Goal: Information Seeking & Learning: Check status

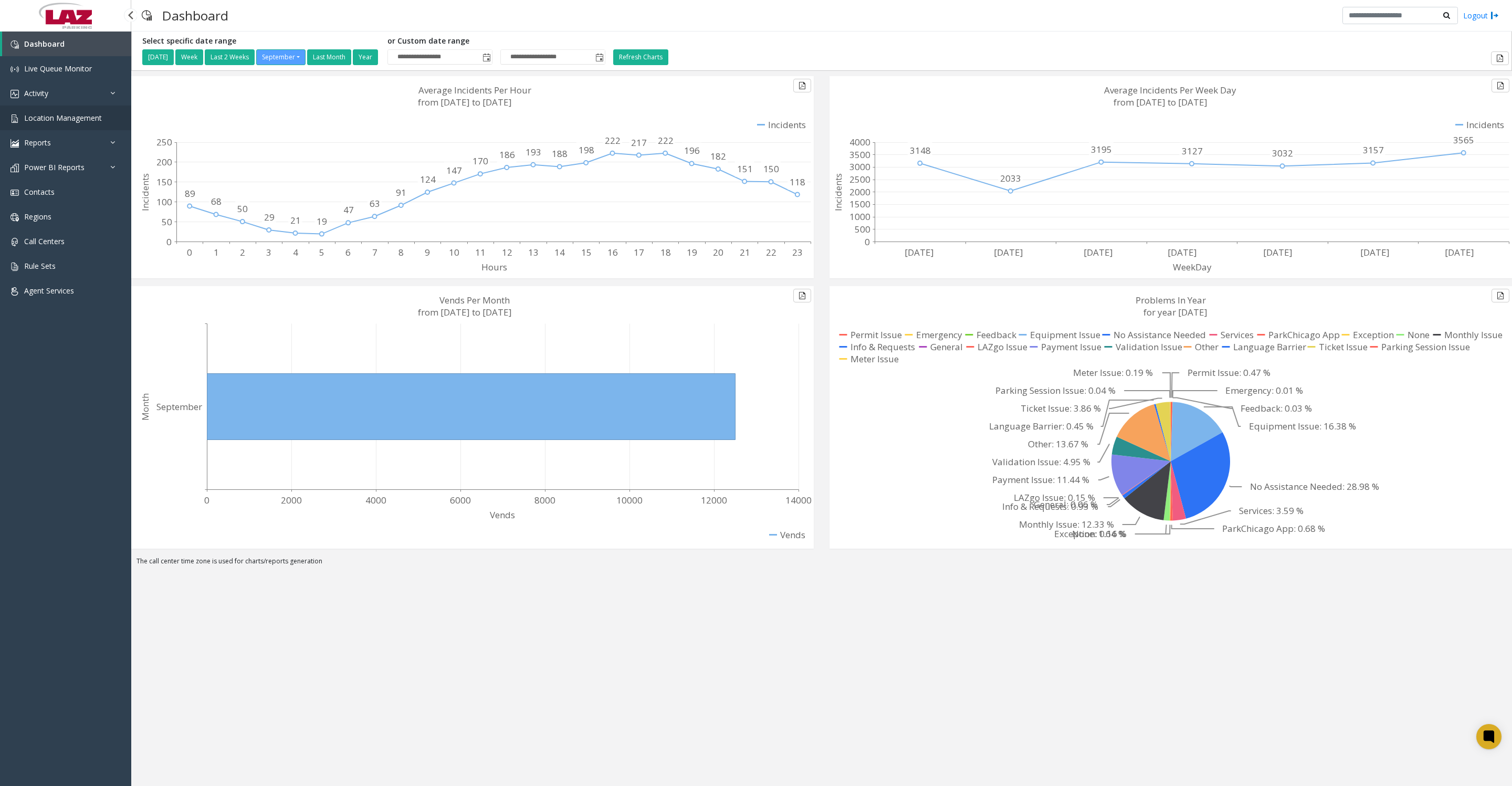
click at [63, 123] on span "Location Management" at bounding box center [62, 117] width 78 height 10
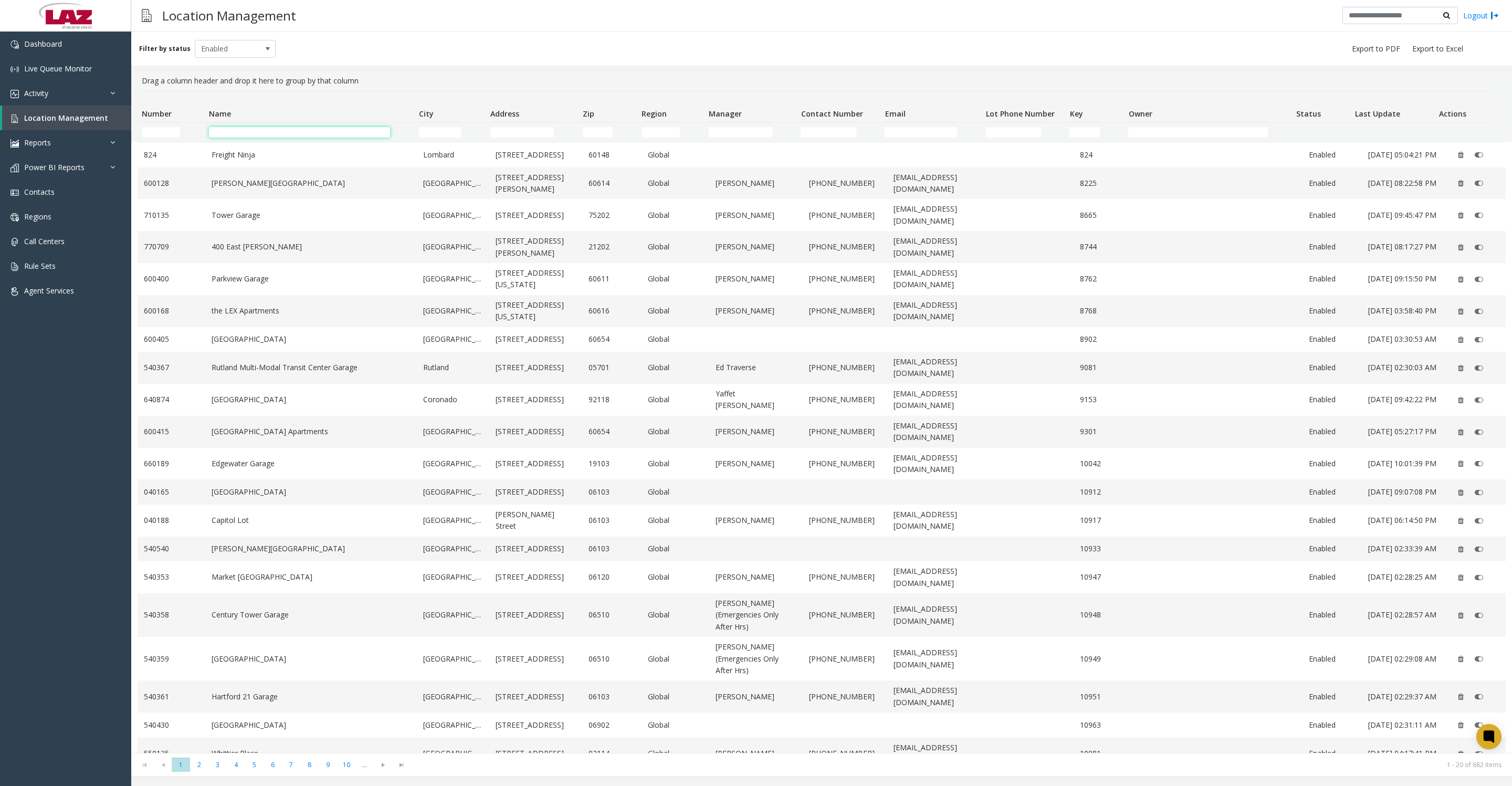
click at [227, 131] on input "Name Filter" at bounding box center [300, 132] width 181 height 11
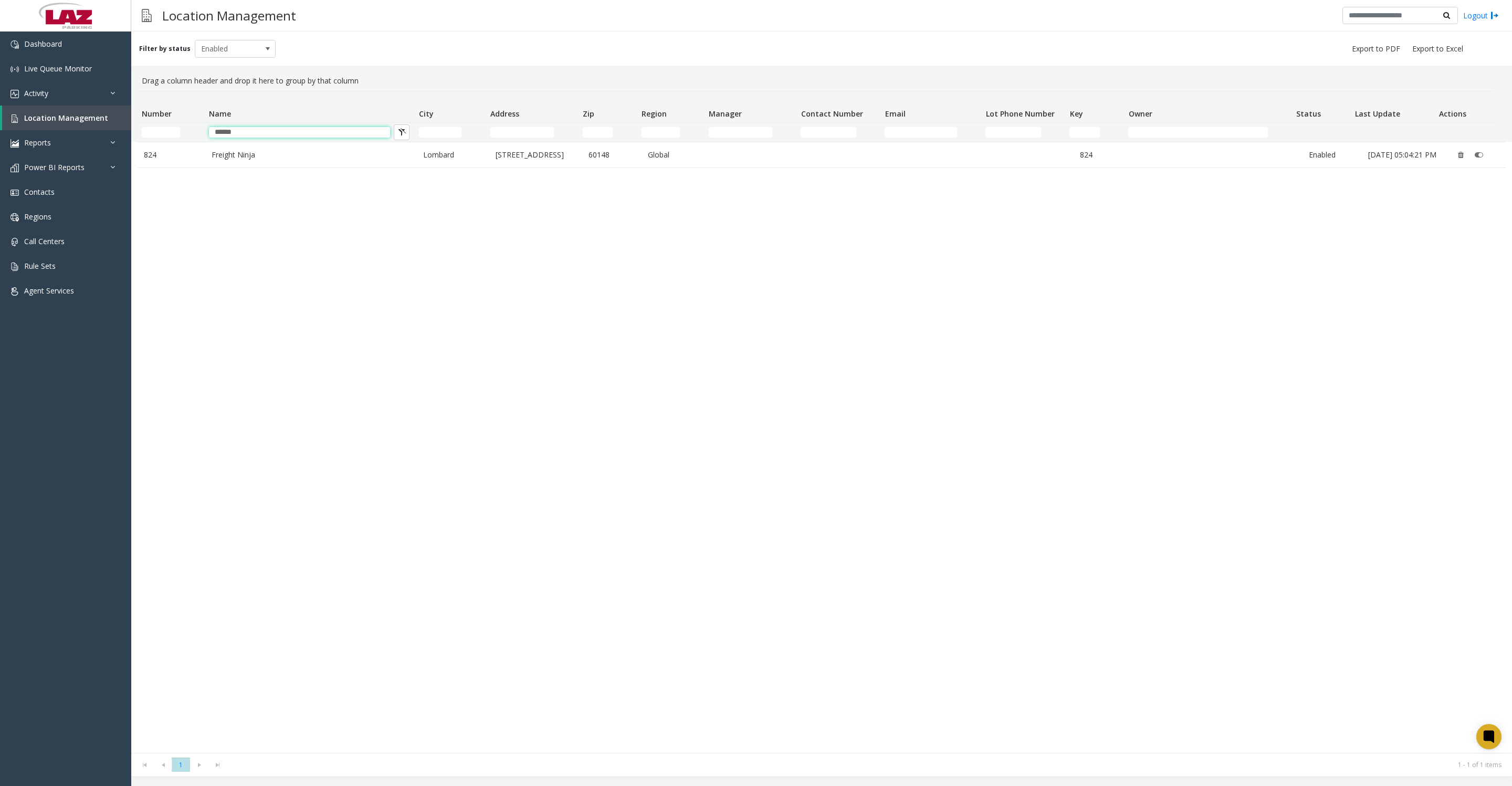
type input "******"
click at [255, 161] on link "Freight Ninja" at bounding box center [311, 155] width 199 height 12
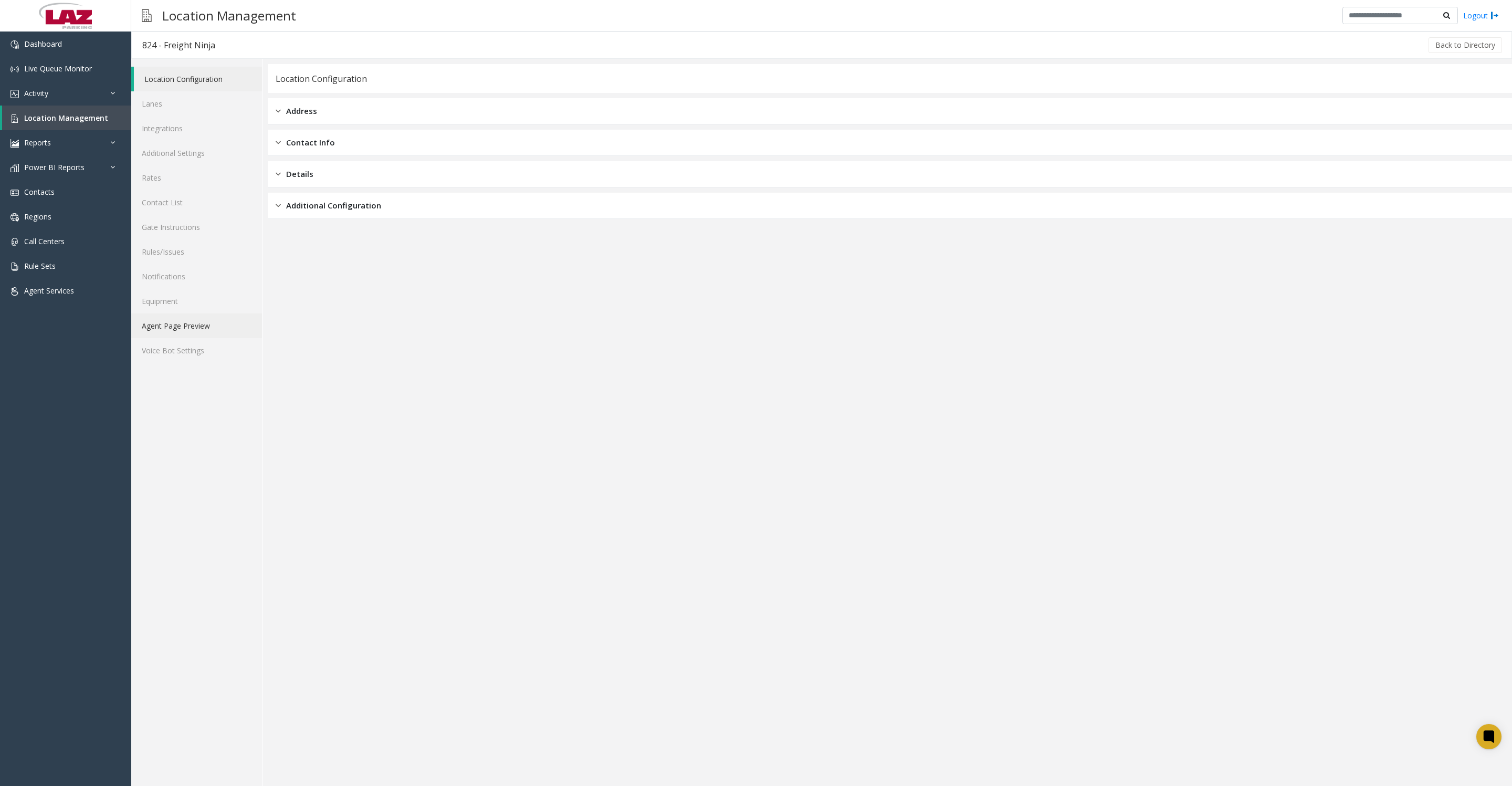
click at [166, 338] on link "Agent Page Preview" at bounding box center [196, 325] width 131 height 25
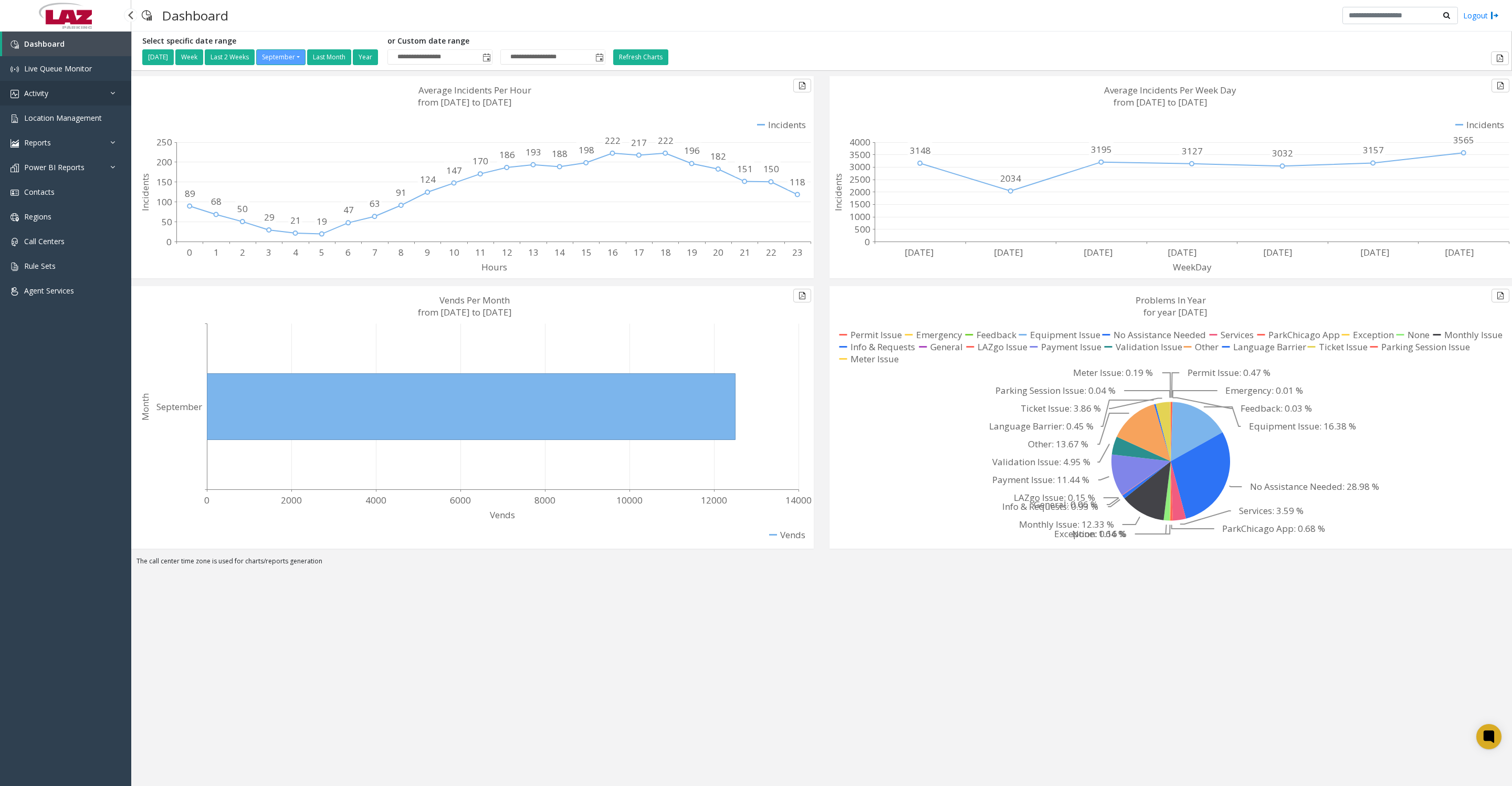
click at [43, 99] on span "Activity" at bounding box center [36, 93] width 24 height 10
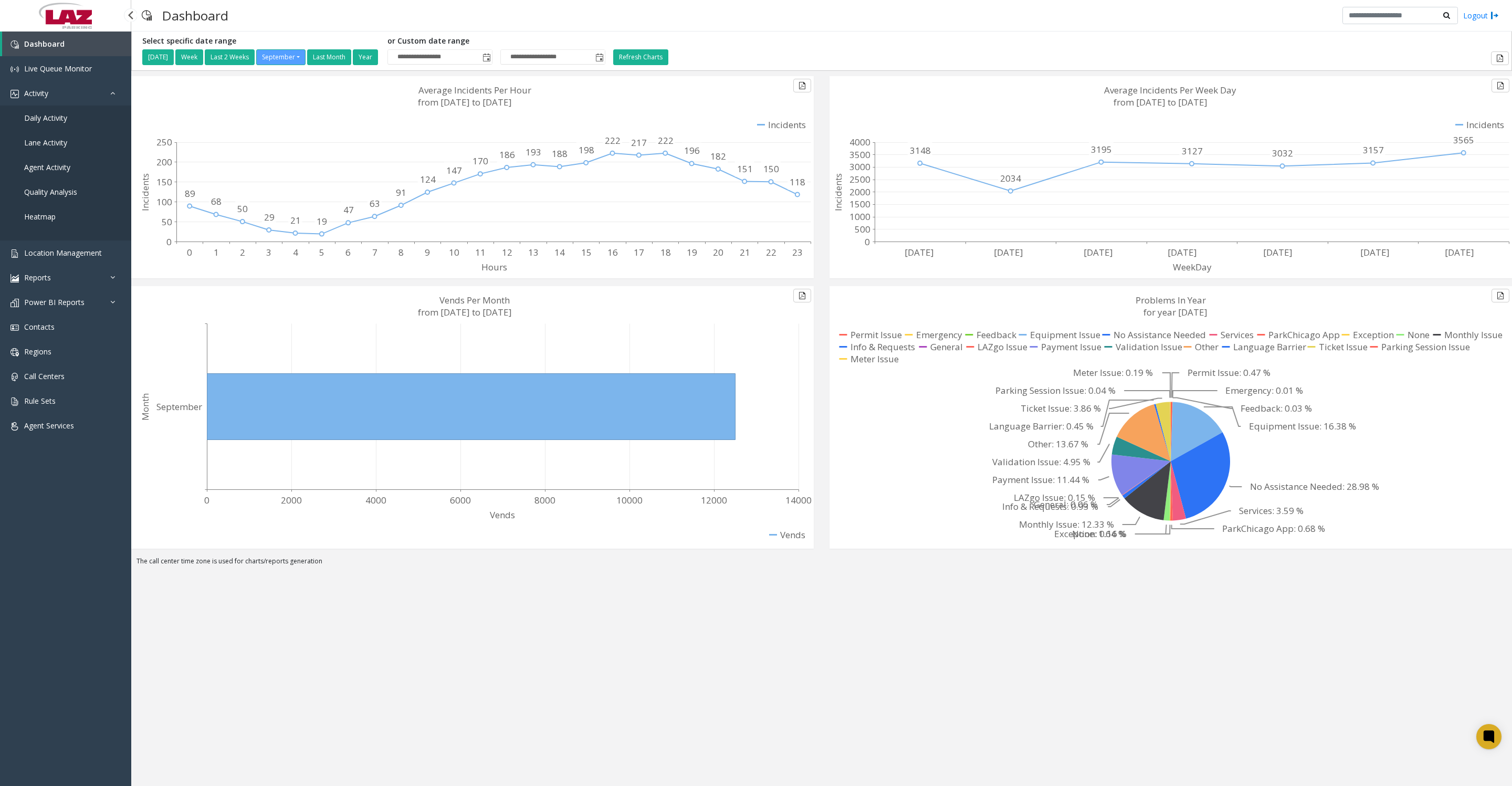
click at [42, 123] on span "Daily Activity" at bounding box center [45, 117] width 43 height 10
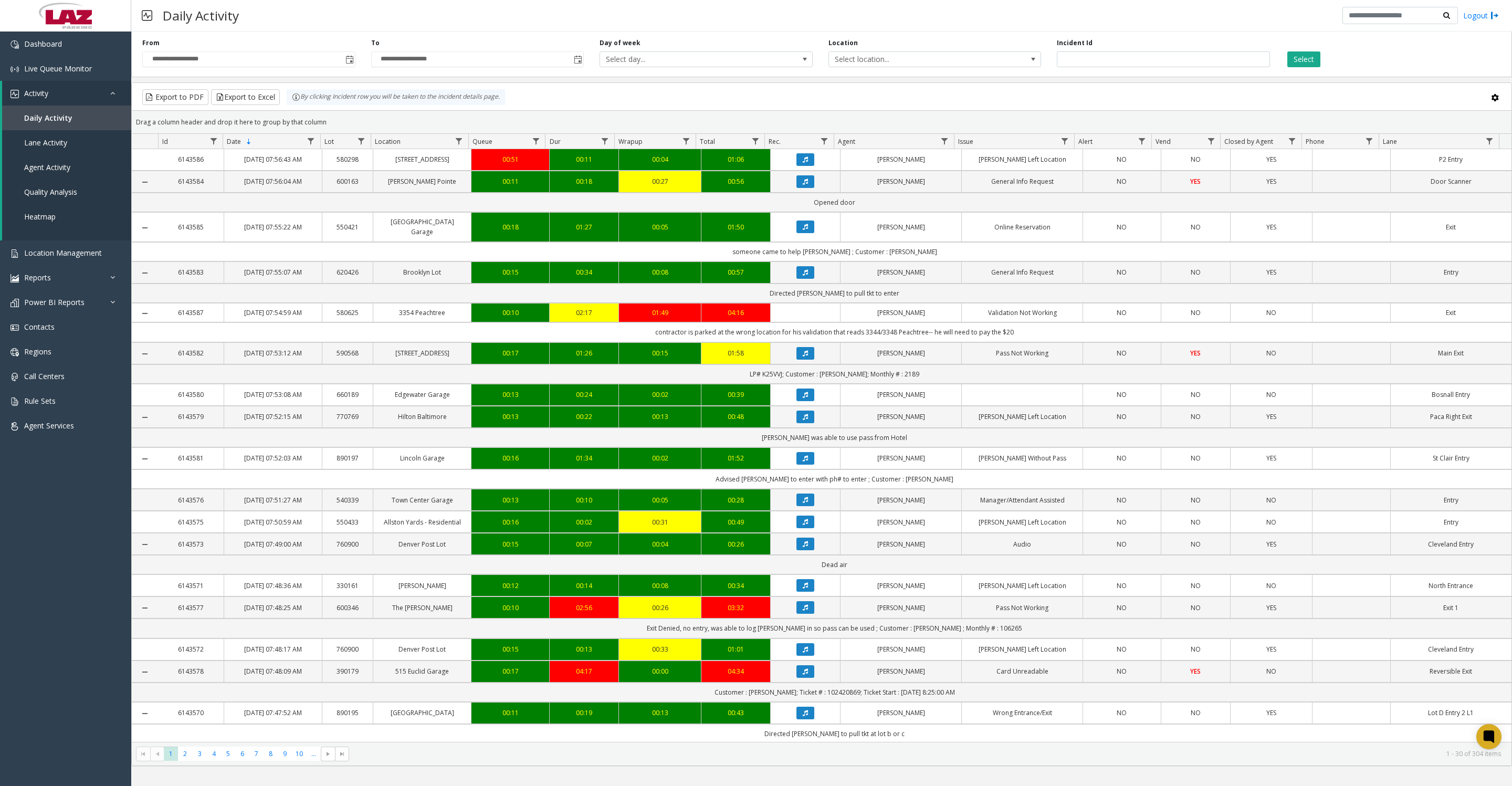
click at [352, 64] on span "Toggle popup" at bounding box center [349, 59] width 9 height 9
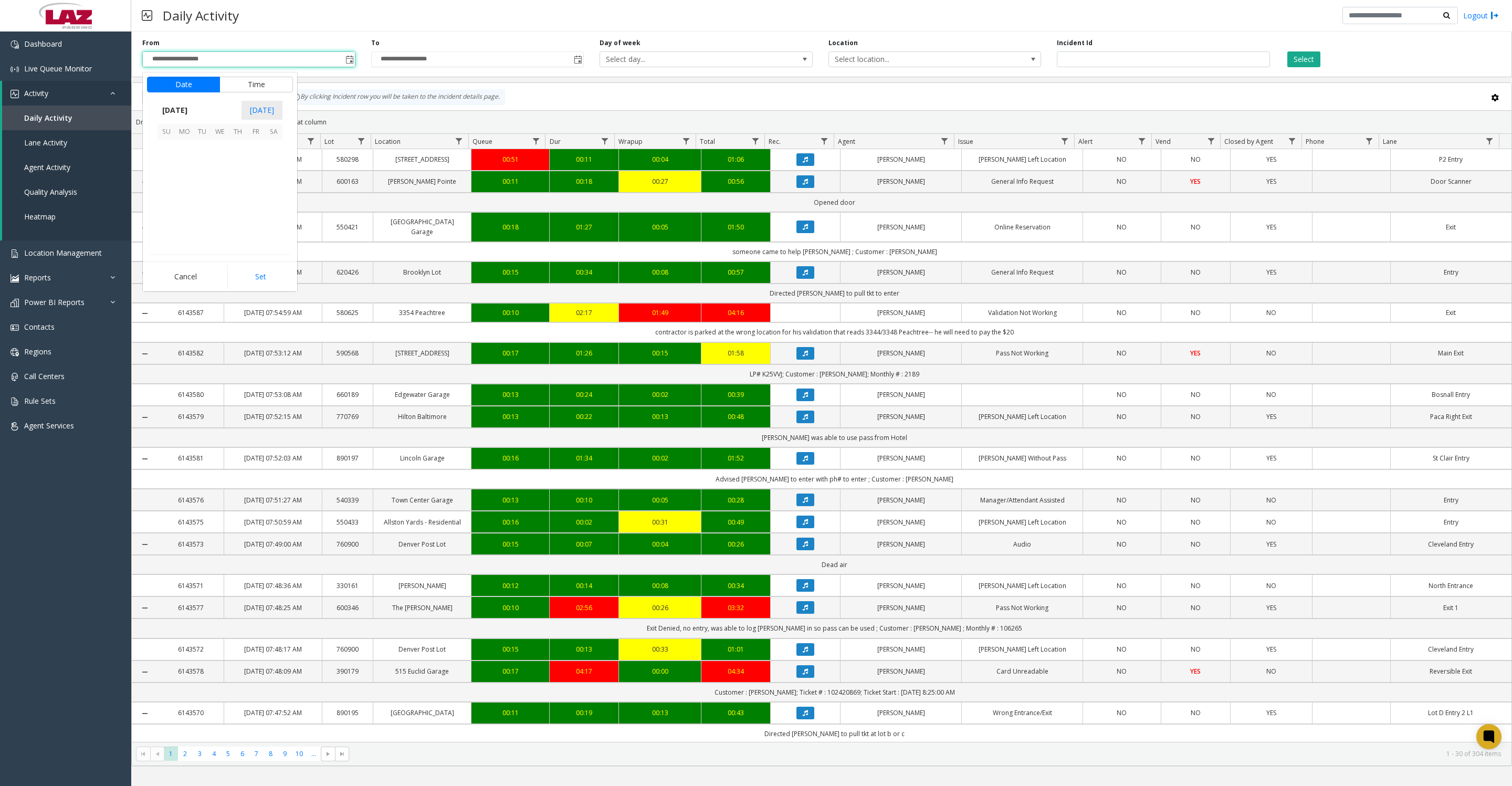
scroll to position [188282, 0]
click at [184, 158] on span "1" at bounding box center [184, 149] width 18 height 18
click at [250, 283] on button "Set" at bounding box center [259, 276] width 66 height 23
type input "**********"
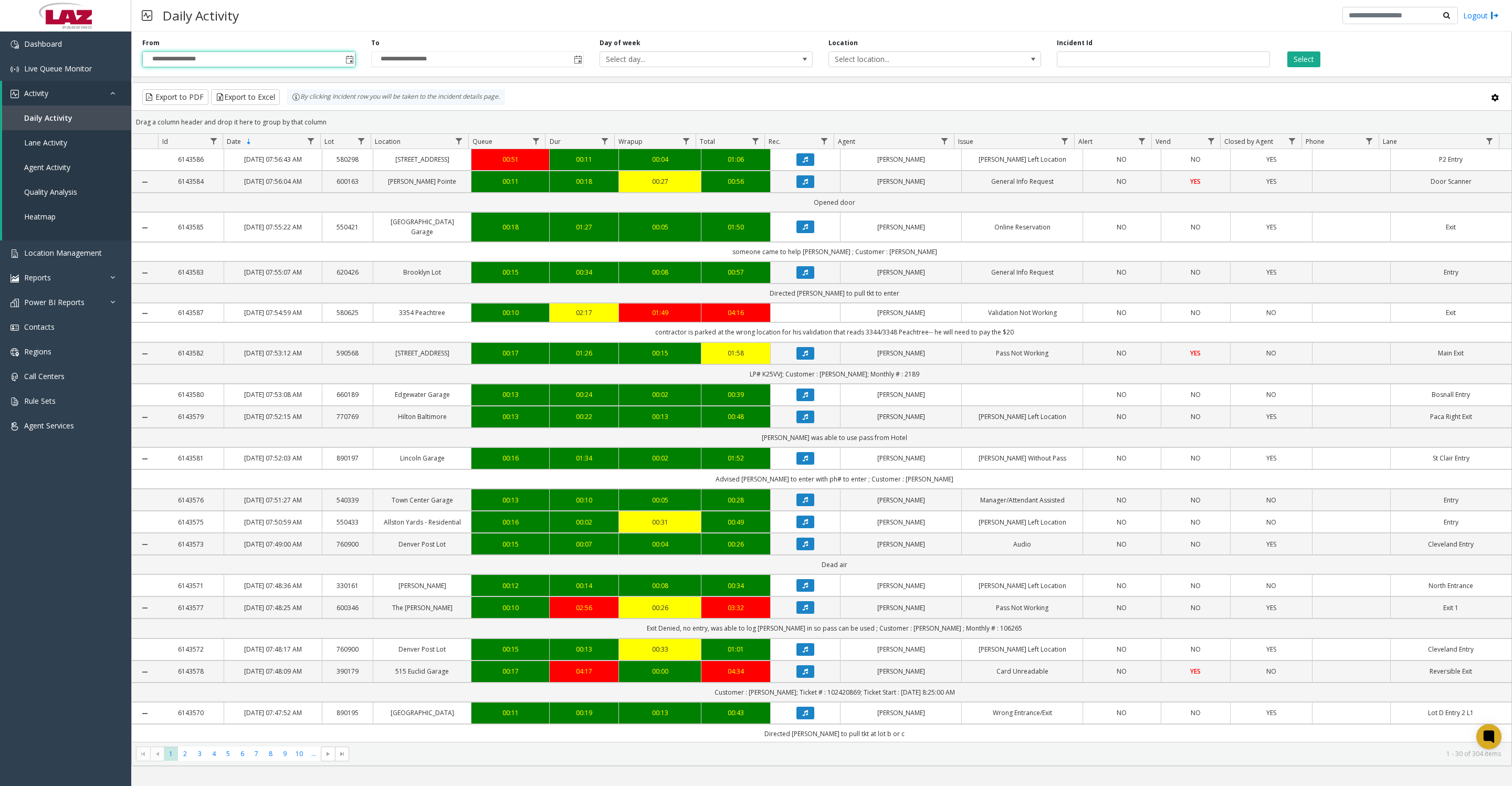
click at [882, 64] on span "Select location..." at bounding box center [913, 59] width 170 height 15
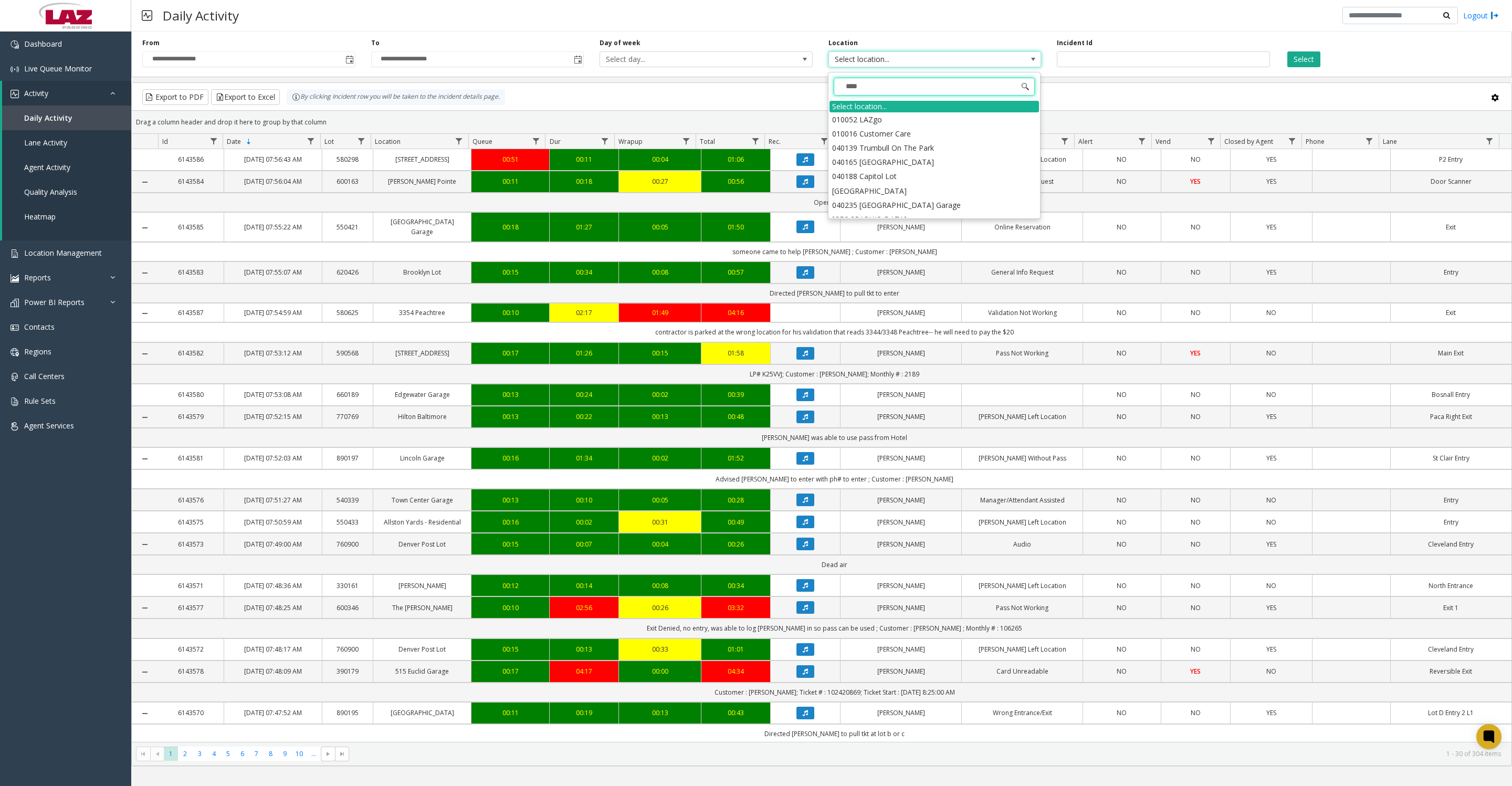
type input "*****"
click at [846, 116] on li "100240 Chicago Meters" at bounding box center [934, 119] width 209 height 14
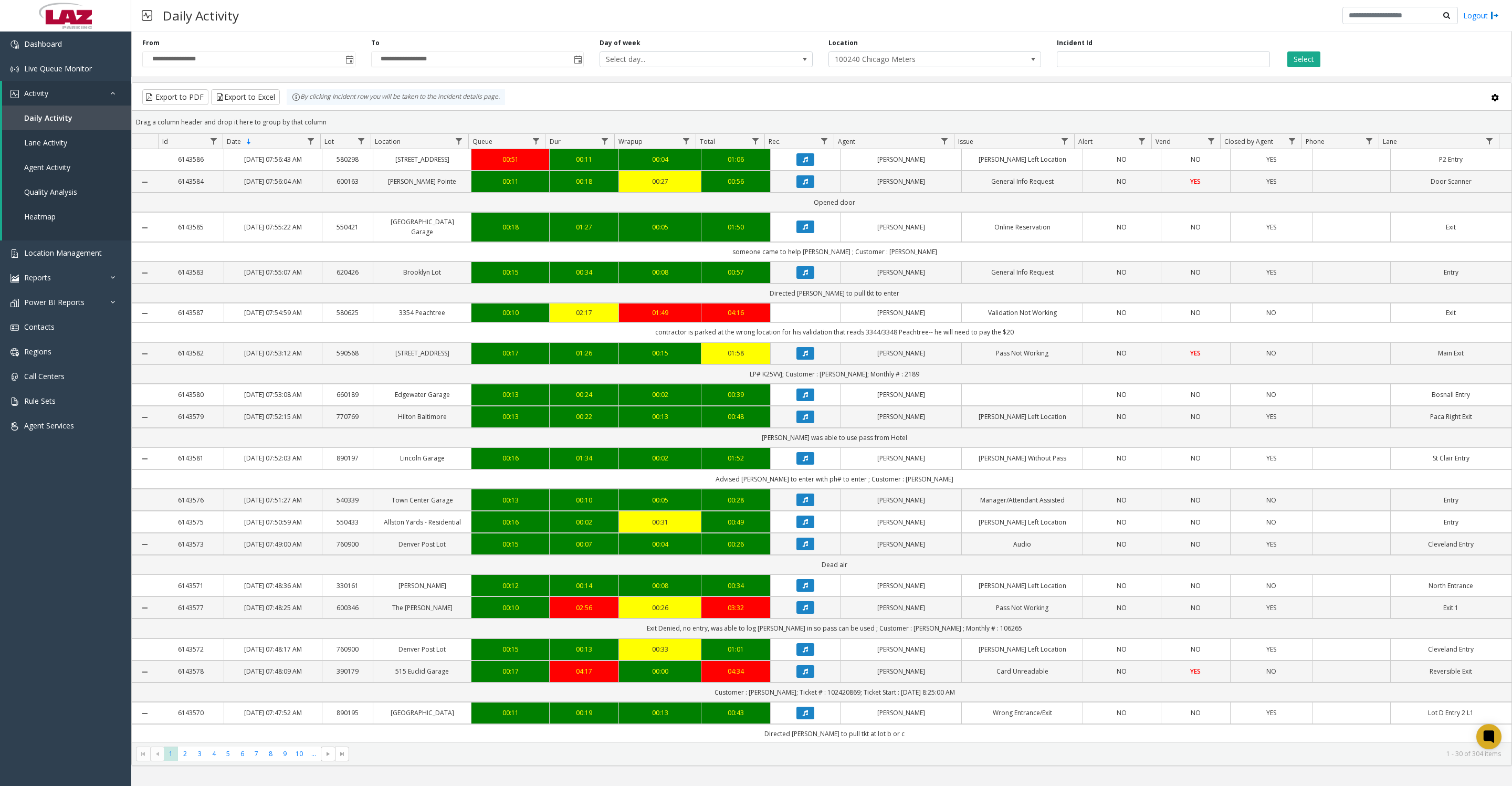
click at [1309, 54] on button "Select" at bounding box center [1304, 59] width 34 height 16
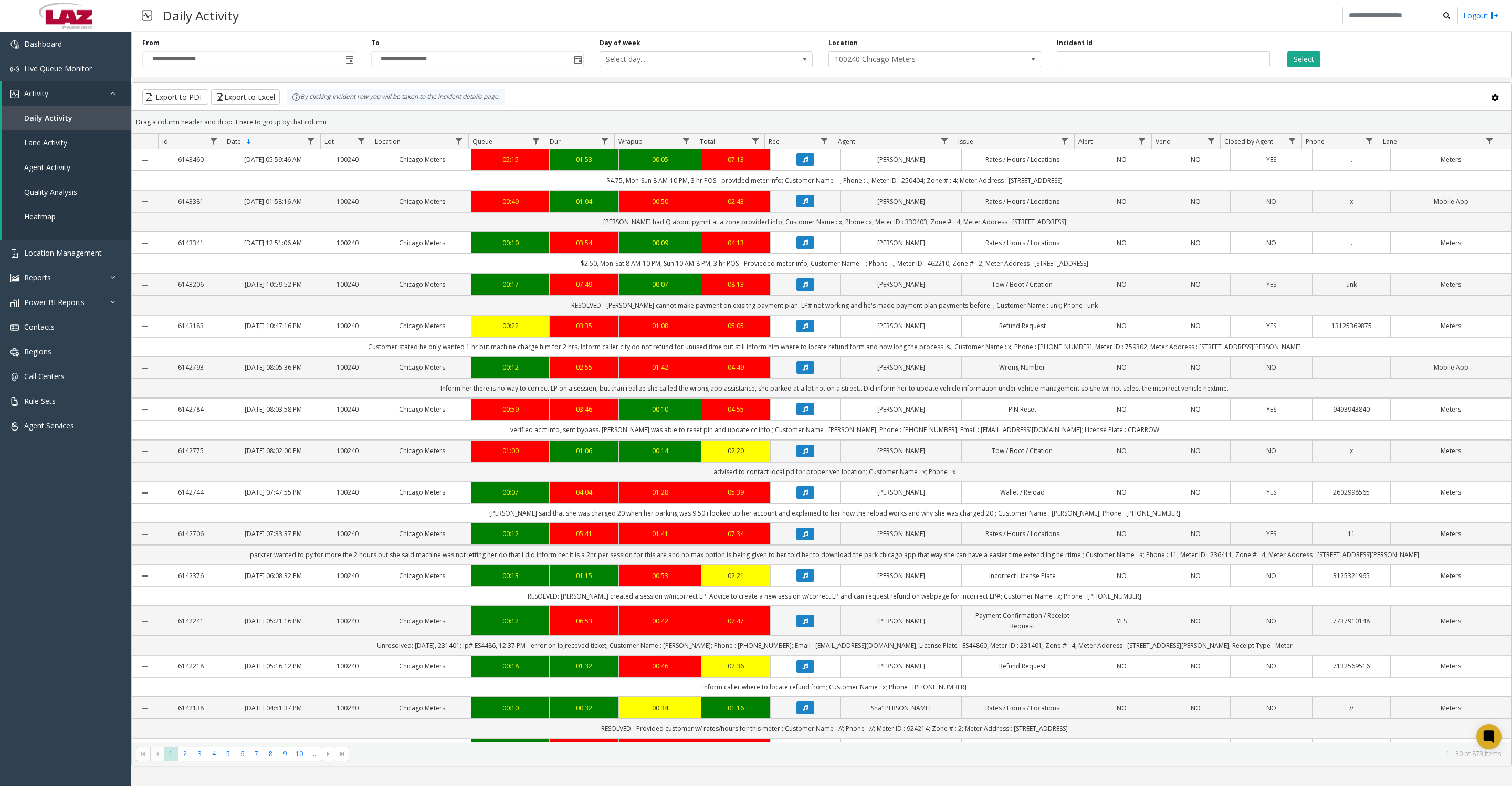
click at [947, 145] on span "Data table" at bounding box center [944, 141] width 9 height 9
click at [997, 197] on input "Agent Filter" at bounding box center [989, 191] width 89 height 18
type input "***"
click button "Filter" at bounding box center [1013, 289] width 43 height 23
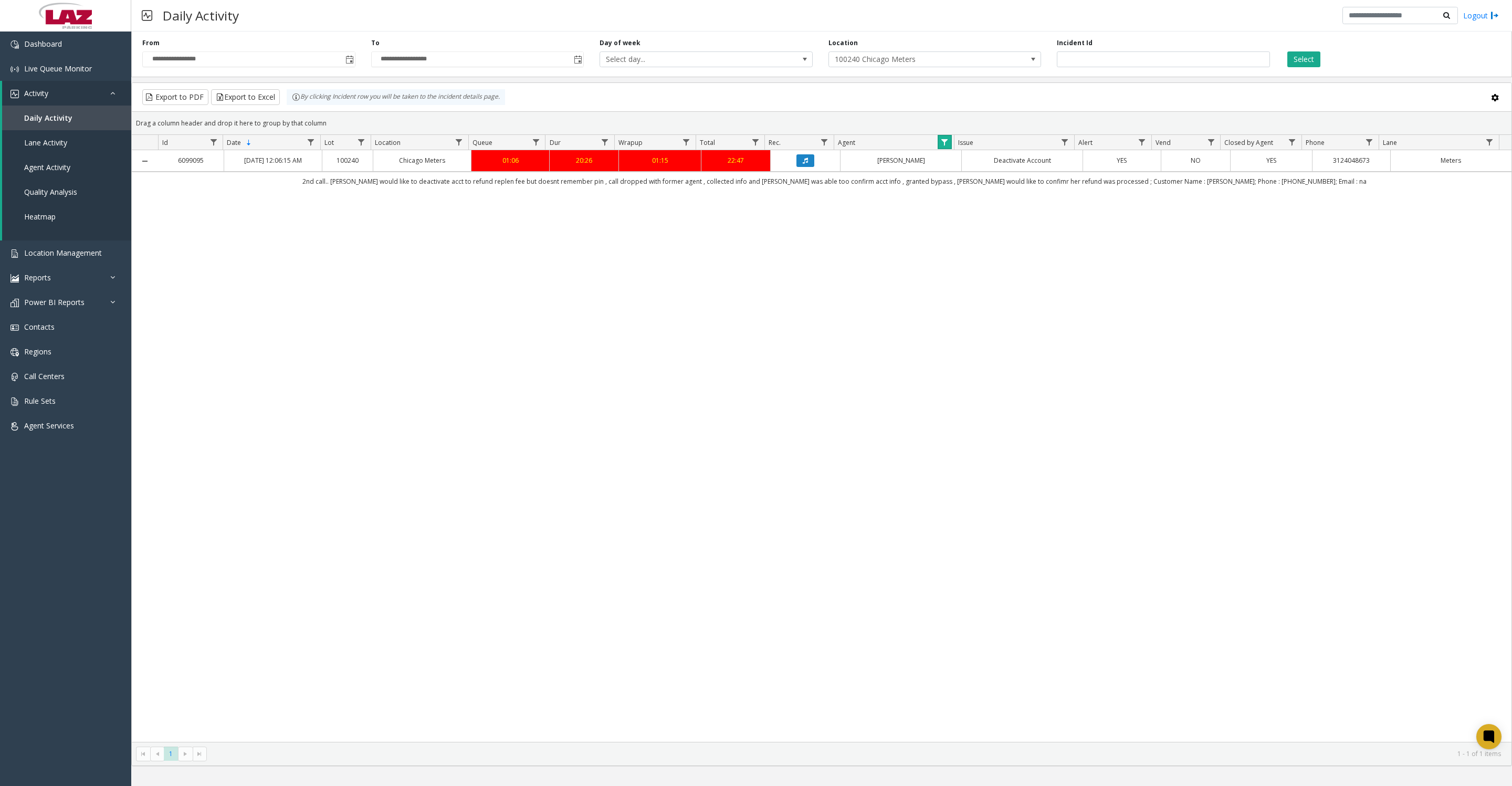
click at [941, 146] on span "Data table" at bounding box center [944, 142] width 9 height 9
click at [987, 298] on button "Clear" at bounding box center [967, 292] width 43 height 23
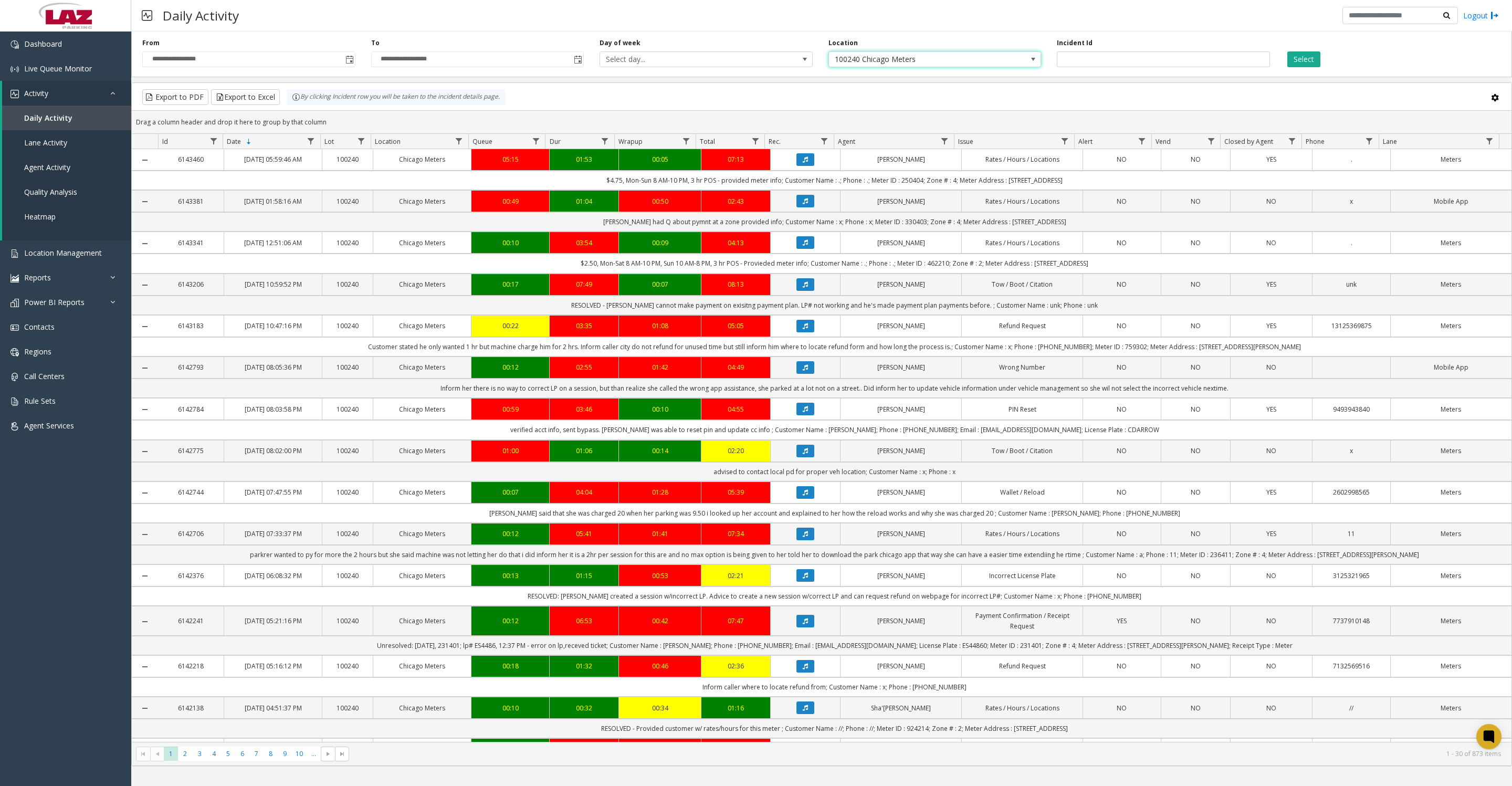
click at [996, 67] on span "100240 Chicago Meters" at bounding box center [913, 59] width 170 height 15
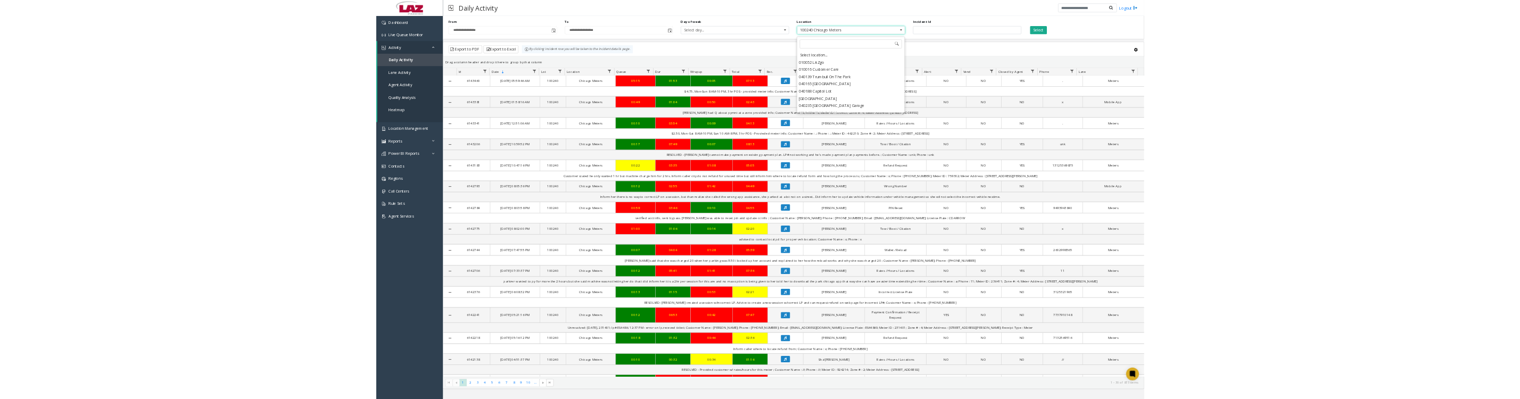
scroll to position [8495, 0]
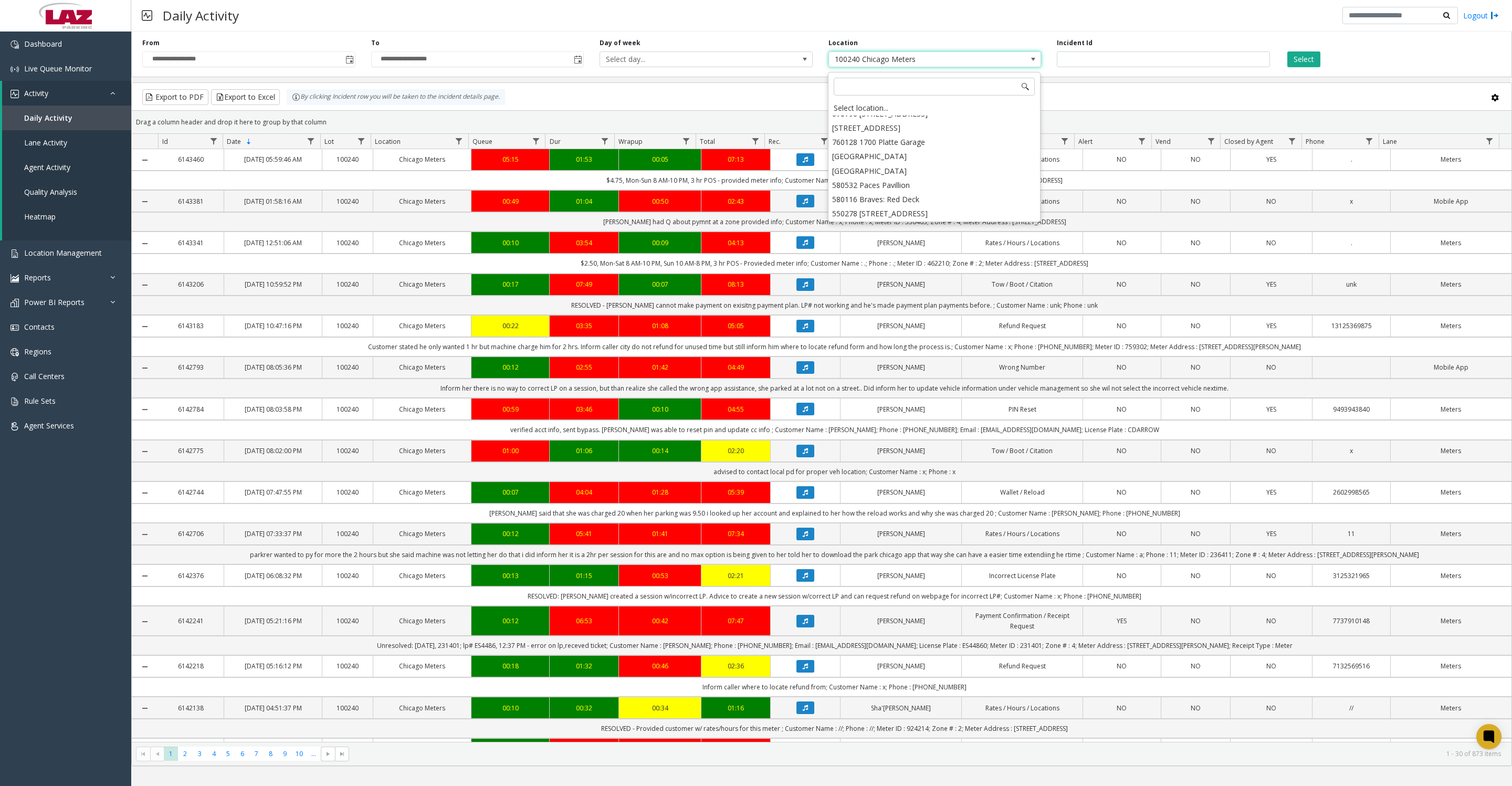
click at [936, 111] on div "Select location..." at bounding box center [934, 107] width 209 height 15
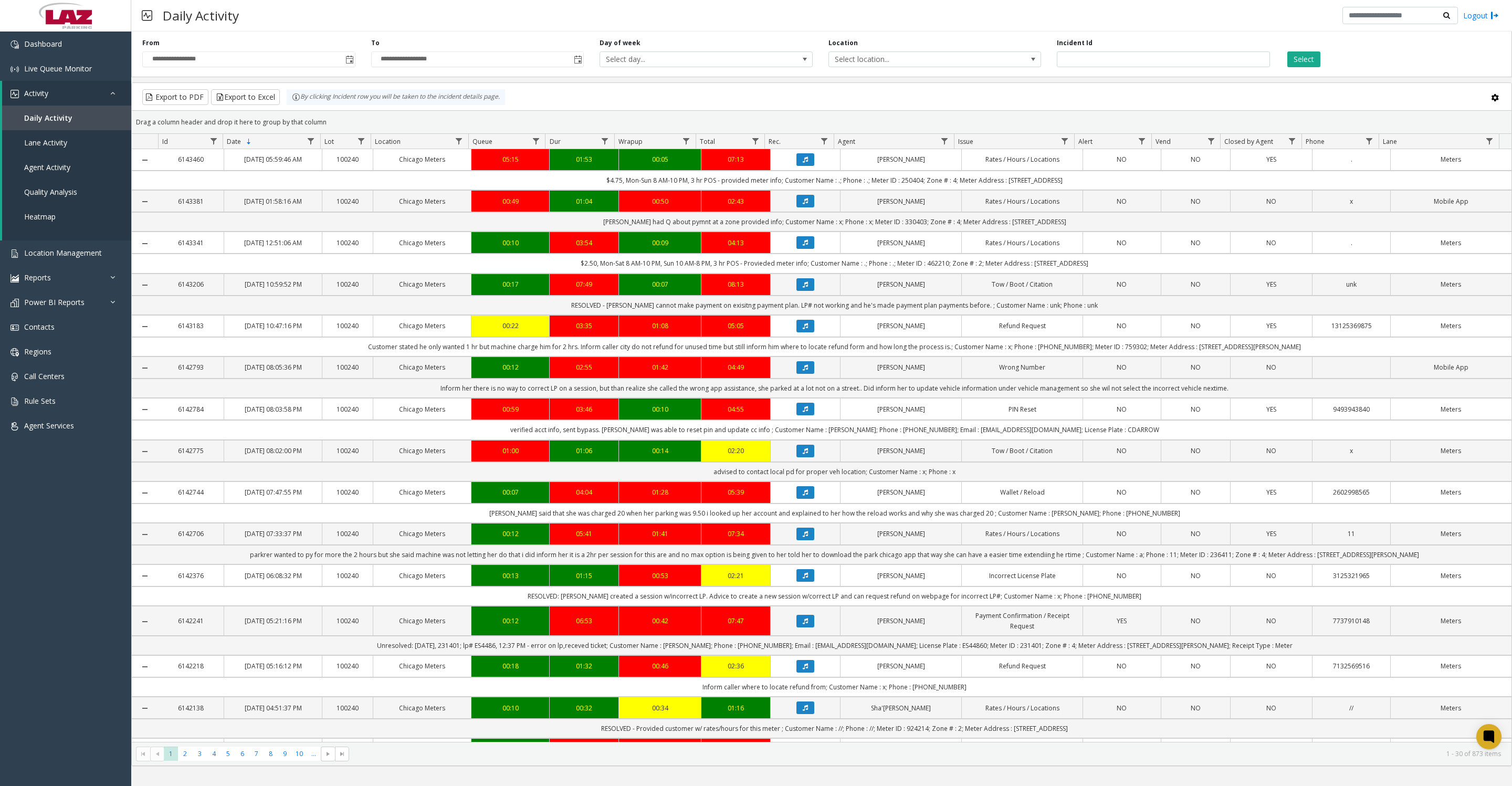
click at [1303, 58] on button "Select" at bounding box center [1304, 59] width 34 height 16
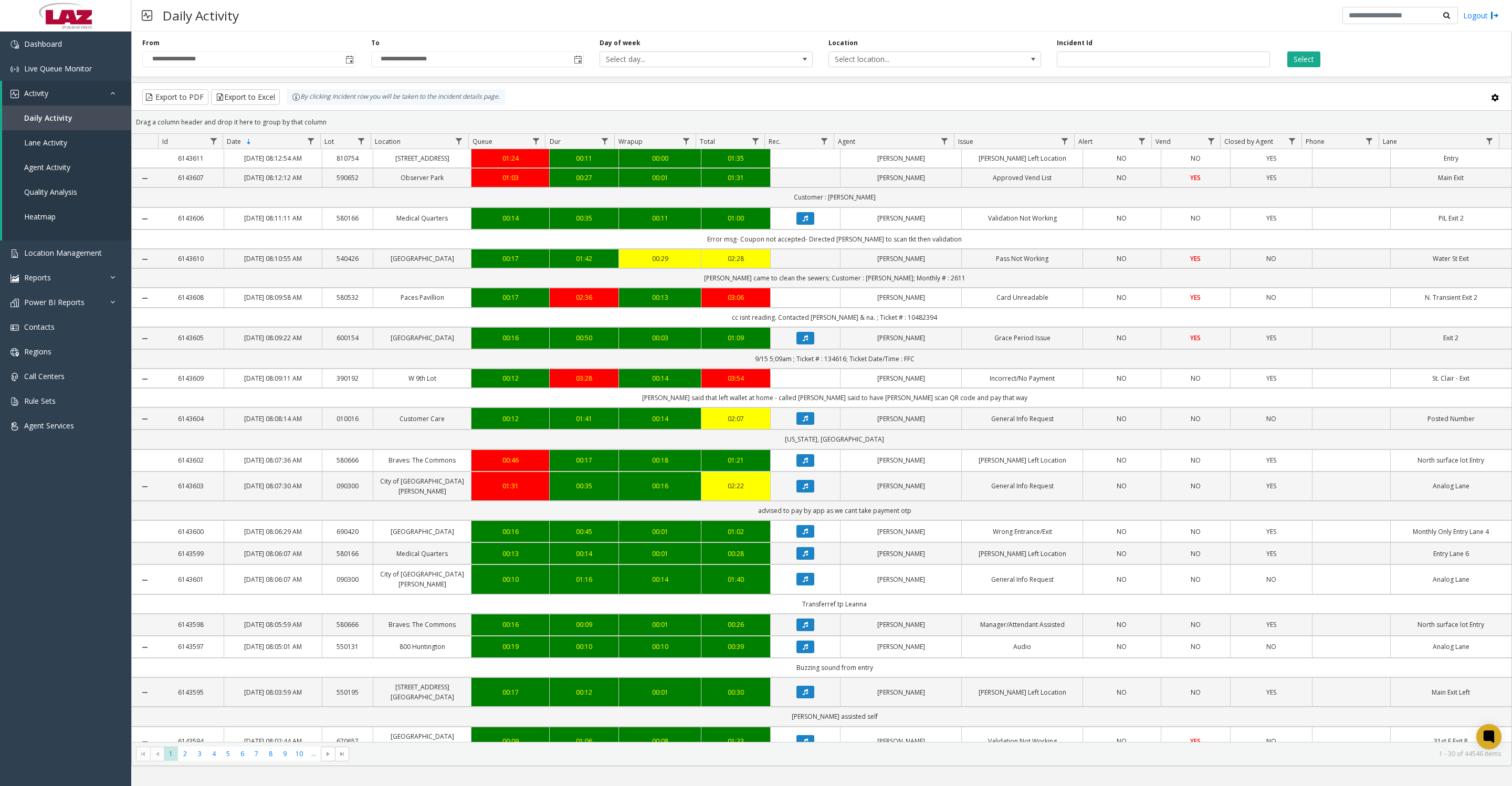
click at [898, 59] on span "Select location..." at bounding box center [913, 59] width 170 height 15
type input "*******"
click at [833, 121] on li "570443 601 Massachusetts Avenue" at bounding box center [934, 119] width 209 height 14
click at [1285, 60] on div "Select" at bounding box center [1392, 52] width 229 height 29
click at [1297, 54] on button "Select" at bounding box center [1304, 59] width 34 height 16
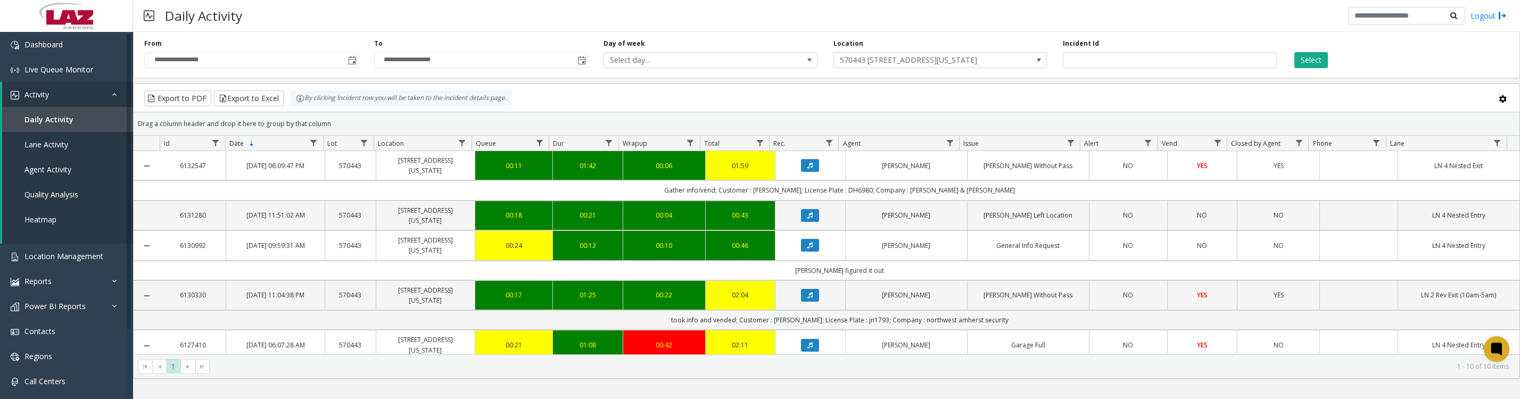
click at [807, 169] on icon "Data table" at bounding box center [809, 165] width 5 height 6
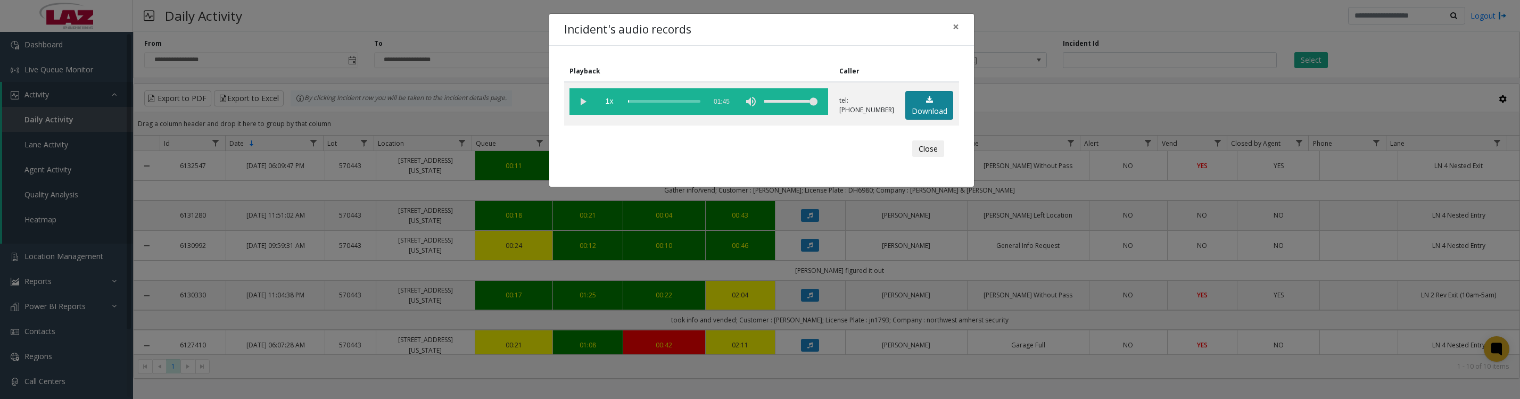
click at [938, 117] on link "Download" at bounding box center [929, 105] width 48 height 29
click at [583, 104] on vg-play-pause at bounding box center [582, 101] width 27 height 27
click at [915, 157] on button "Close" at bounding box center [928, 148] width 32 height 17
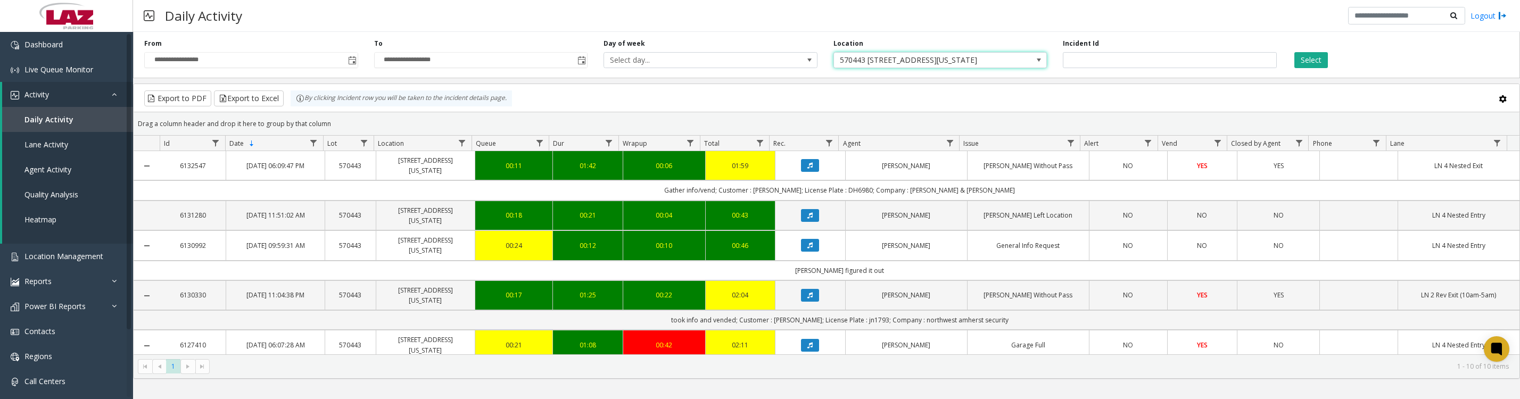
click at [1038, 62] on span at bounding box center [1039, 60] width 9 height 9
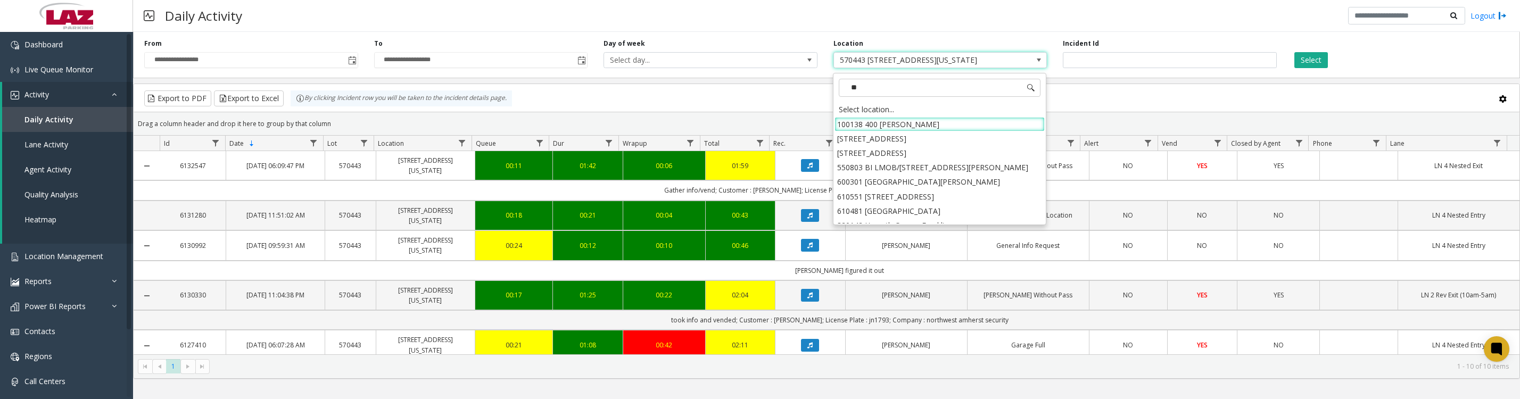
type input "***"
click at [891, 152] on li "824 Freight Ninja" at bounding box center [939, 153] width 210 height 14
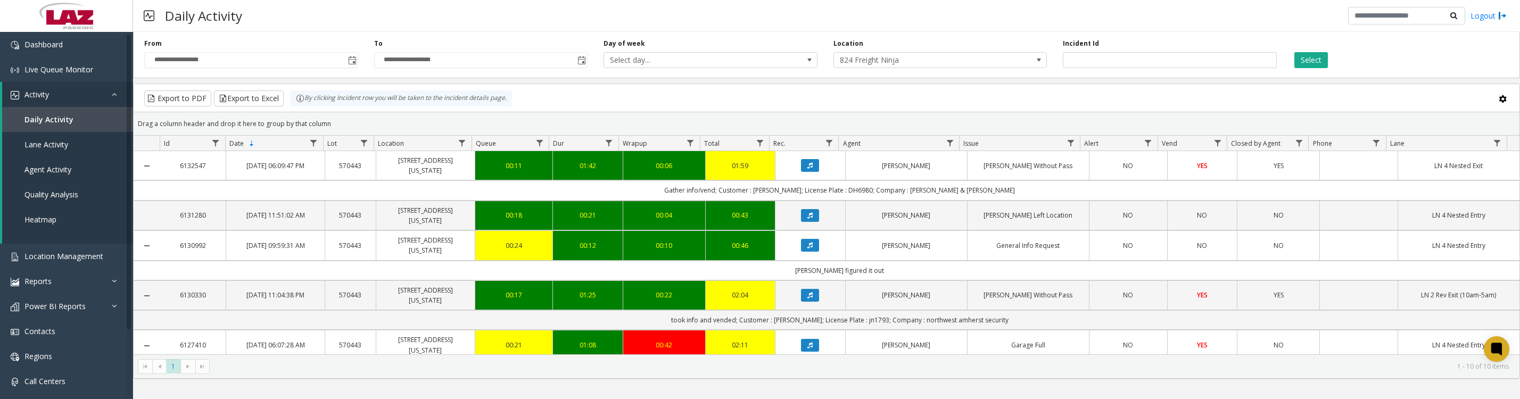
click at [1322, 63] on button "Select" at bounding box center [1311, 60] width 34 height 16
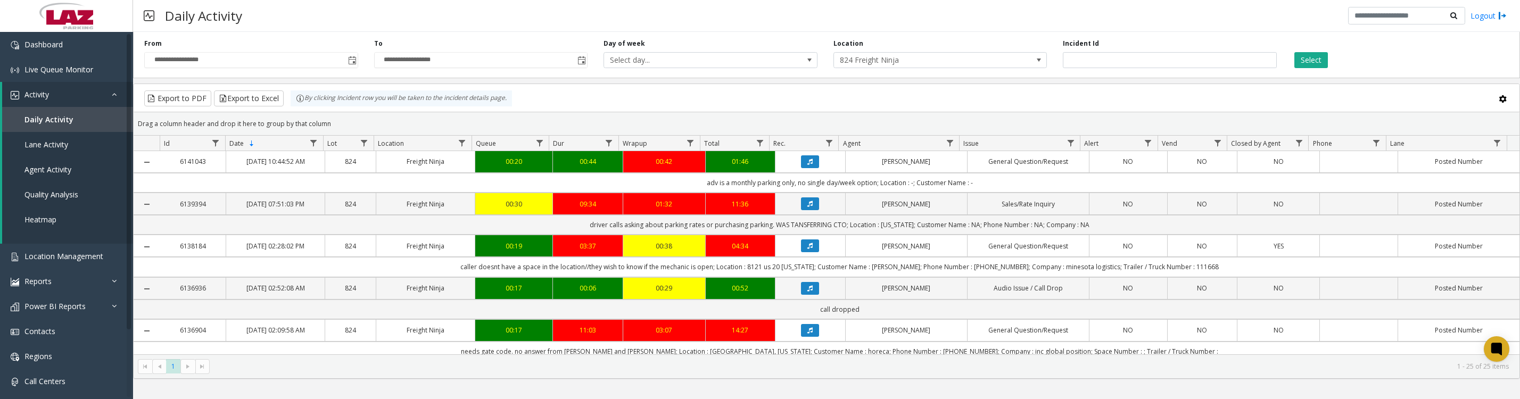
click at [807, 165] on icon "Data table" at bounding box center [809, 162] width 5 height 6
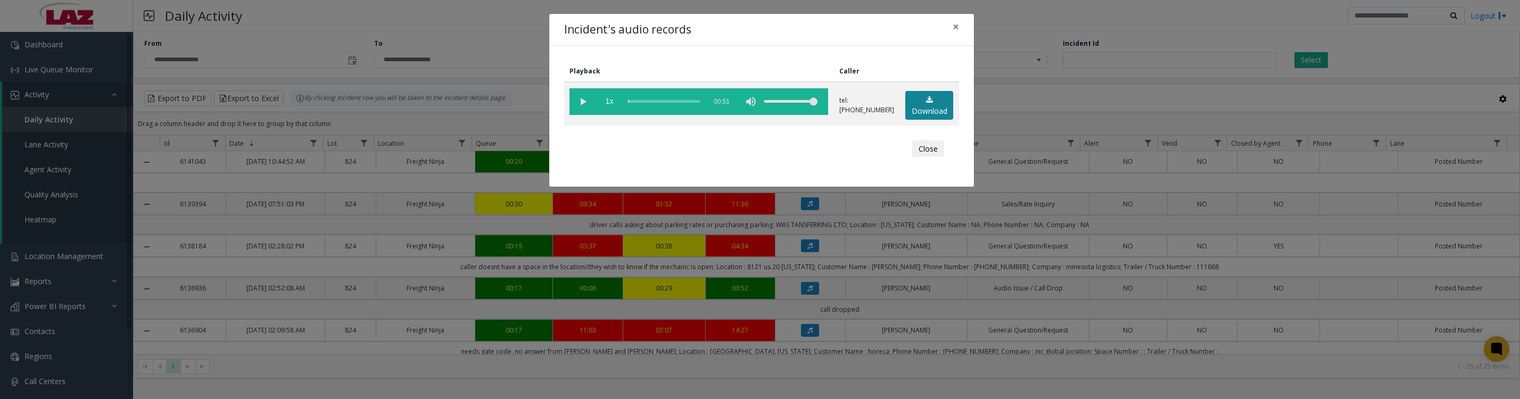
click at [916, 120] on link "Download" at bounding box center [929, 105] width 48 height 29
click at [584, 108] on vg-play-pause at bounding box center [582, 101] width 27 height 27
click at [915, 157] on button "Close" at bounding box center [928, 148] width 32 height 17
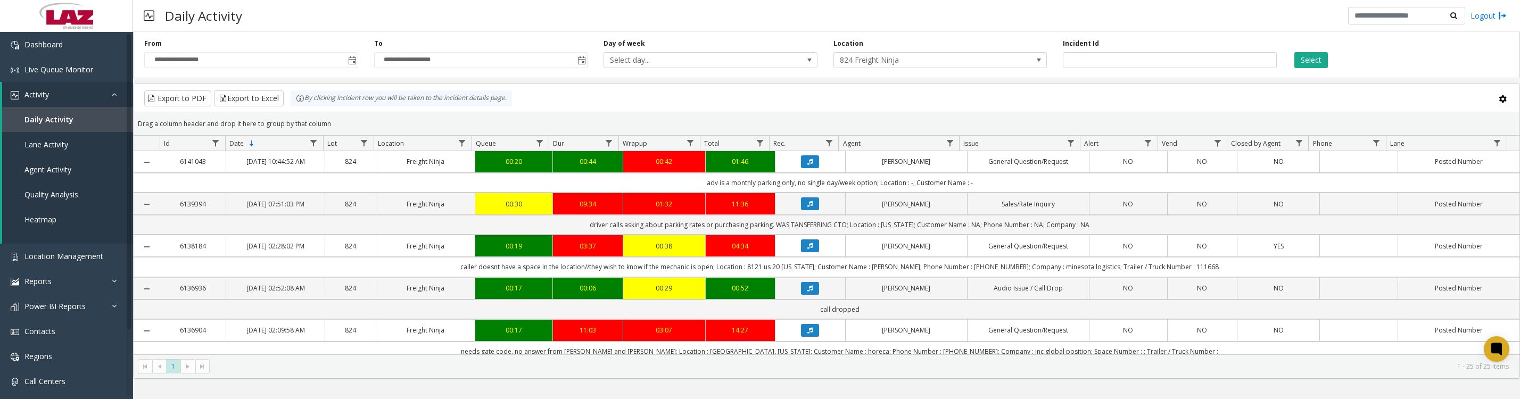
click at [807, 207] on icon "Data table" at bounding box center [809, 204] width 5 height 6
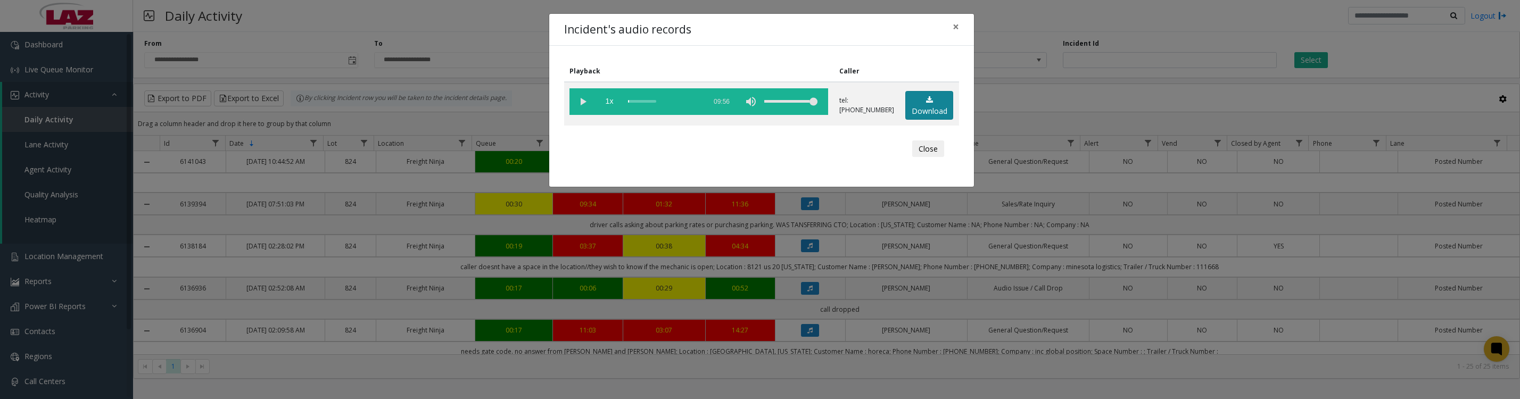
click at [926, 104] on icon at bounding box center [929, 99] width 7 height 7
click at [577, 106] on vg-play-pause at bounding box center [582, 101] width 27 height 27
click at [912, 158] on button "Close" at bounding box center [928, 148] width 32 height 17
